Goal: Navigation & Orientation: Find specific page/section

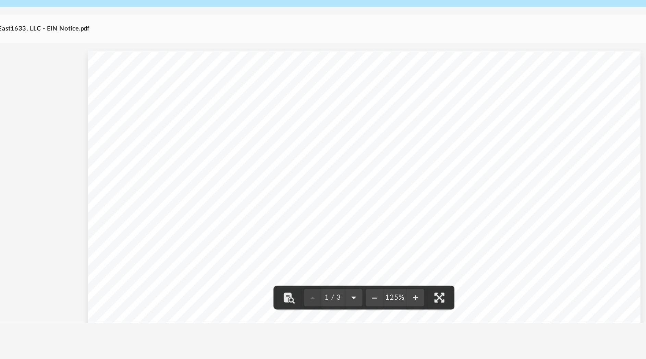
scroll to position [285, 0]
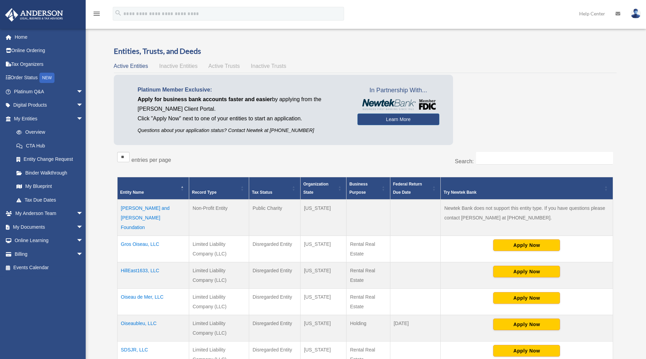
scroll to position [11, 0]
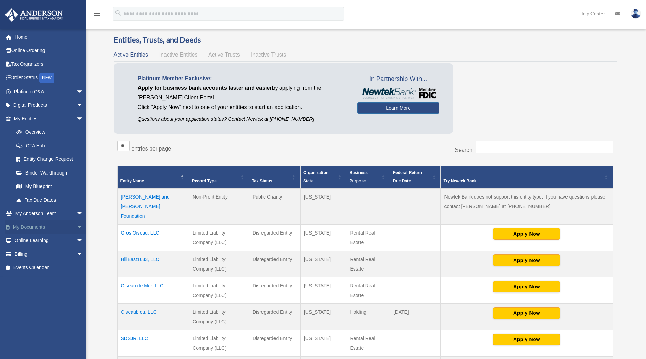
click at [31, 226] on link "My Documents arrow_drop_down" at bounding box center [49, 227] width 89 height 14
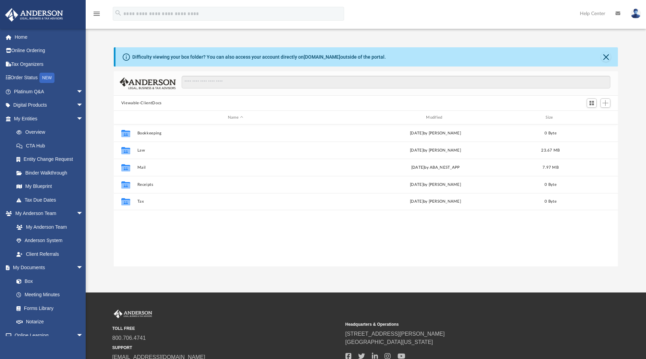
scroll to position [148, 496]
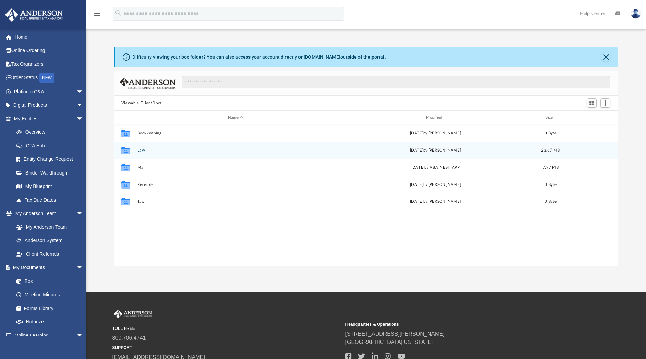
click at [143, 149] on button "Law" at bounding box center [235, 150] width 197 height 4
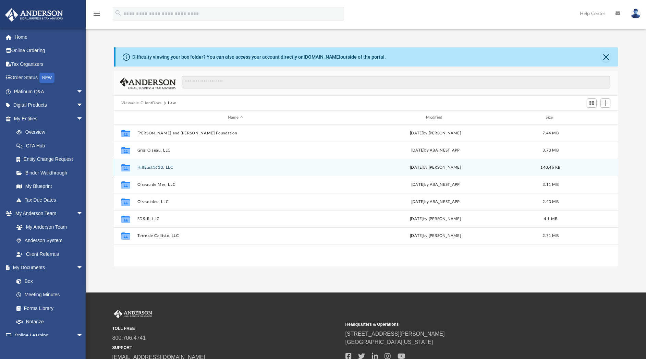
click at [152, 166] on button "HillEast1633, LLC" at bounding box center [235, 167] width 197 height 4
